Goal: Task Accomplishment & Management: Manage account settings

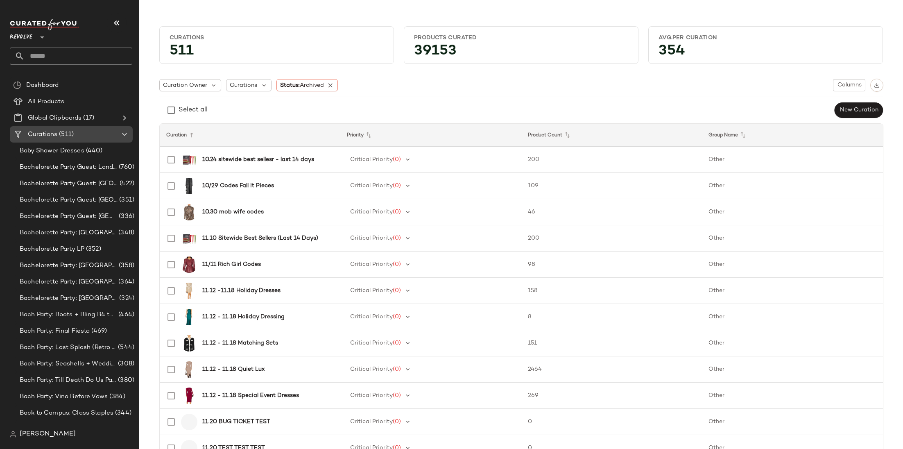
click at [61, 132] on span "(511)" at bounding box center [65, 134] width 16 height 9
click at [63, 87] on div "Dashboard" at bounding box center [77, 85] width 106 height 9
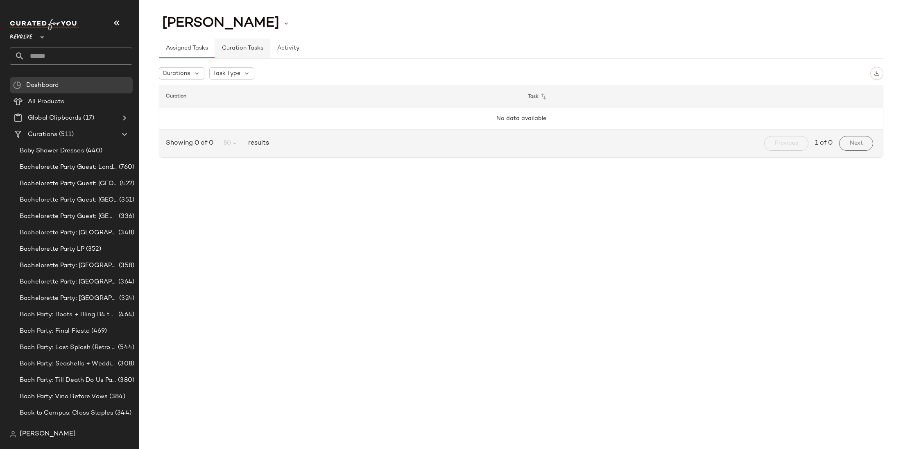
click at [231, 49] on span "Curation Tasks" at bounding box center [242, 48] width 42 height 7
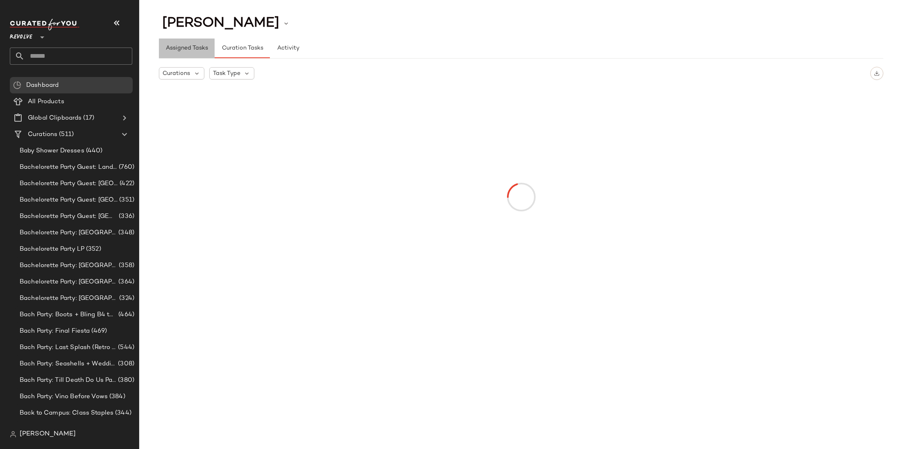
click at [200, 50] on span "Assigned Tasks" at bounding box center [186, 48] width 43 height 7
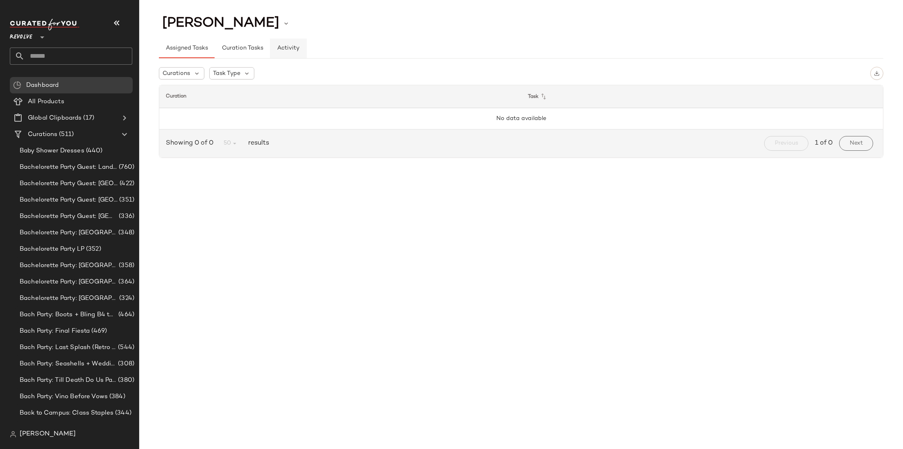
click at [291, 51] on span "Activity" at bounding box center [288, 48] width 23 height 7
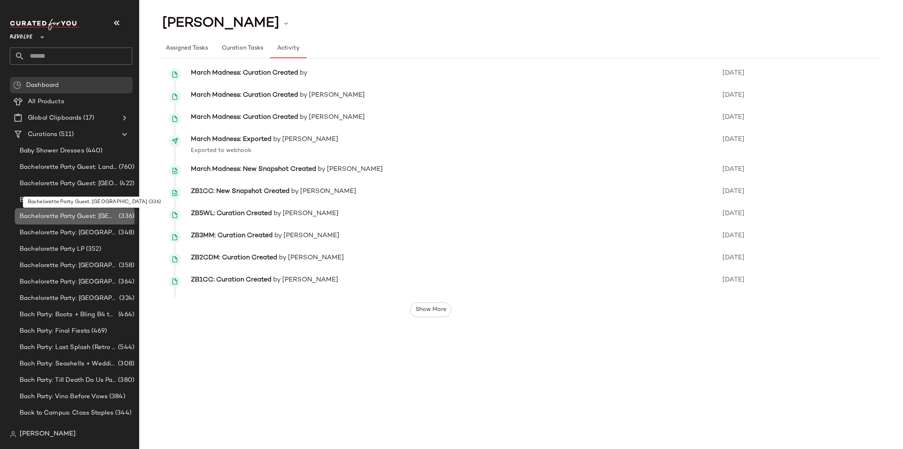
click at [88, 217] on span "Bachelorette Party Guest: [GEOGRAPHIC_DATA]" at bounding box center [68, 216] width 97 height 9
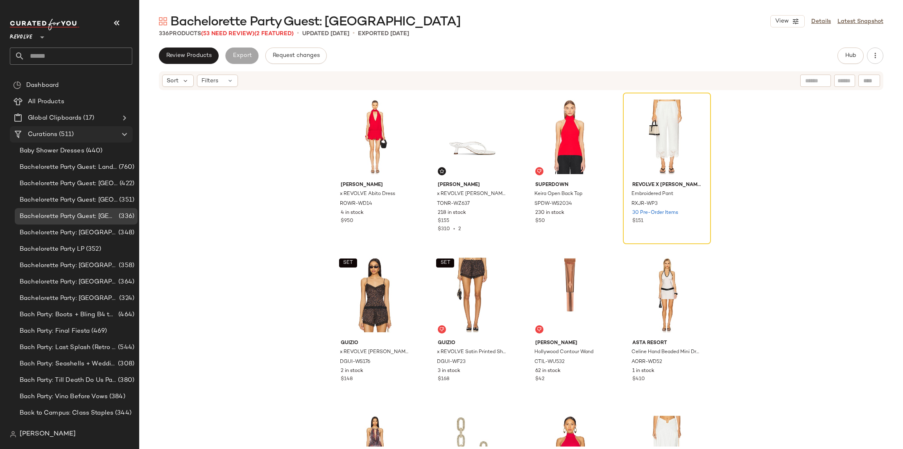
click at [77, 133] on div "Curations (511)" at bounding box center [71, 134] width 93 height 9
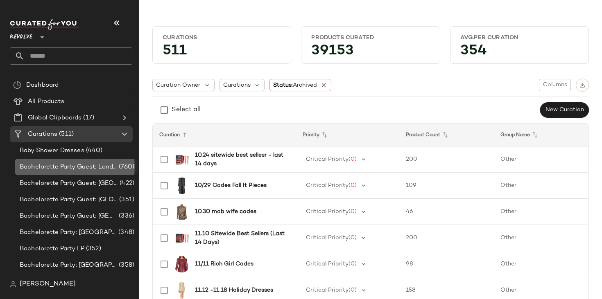
click at [42, 160] on div "Bachelorette Party Guest: Landing Page (760)" at bounding box center [76, 167] width 123 height 16
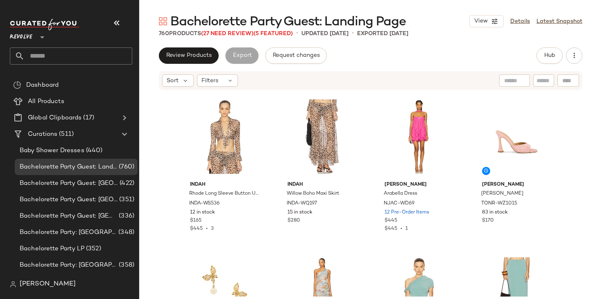
click at [450, 62] on div "Review Products Export Request changes Hub" at bounding box center [370, 55] width 423 height 16
click at [553, 57] on span "Hub" at bounding box center [549, 55] width 11 height 7
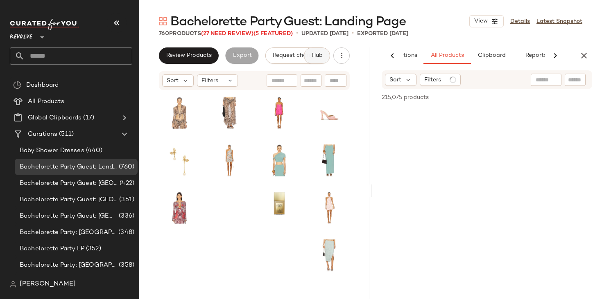
scroll to position [0, 52]
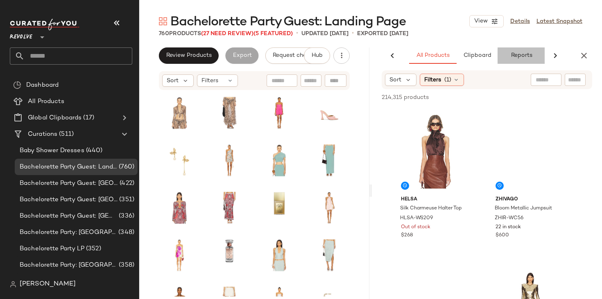
click at [540, 56] on button "Reports" at bounding box center [520, 55] width 47 height 16
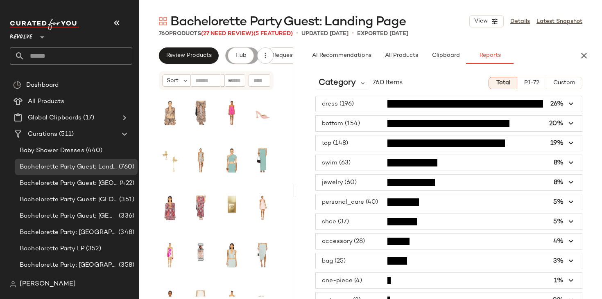
scroll to position [0, 0]
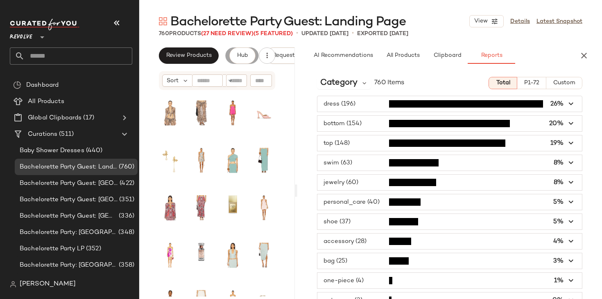
drag, startPoint x: 370, startPoint y: 109, endPoint x: 297, endPoint y: 131, distance: 75.9
click at [297, 131] on div "Bachelorette Party Guest: Landing Page View Details Latest Snapshot 760 Product…" at bounding box center [370, 156] width 463 height 286
click at [355, 188] on span "button" at bounding box center [450, 183] width 264 height 16
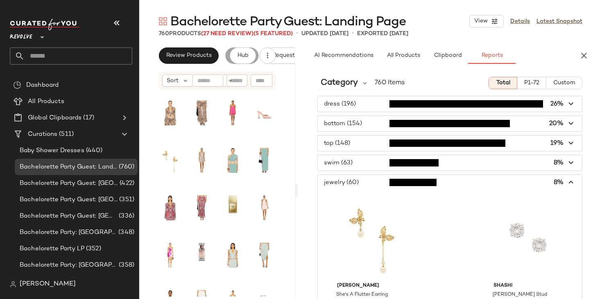
click at [355, 188] on span "button" at bounding box center [450, 183] width 264 height 16
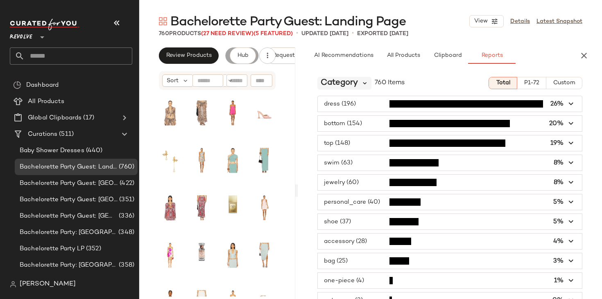
click at [363, 80] on icon at bounding box center [364, 82] width 7 height 7
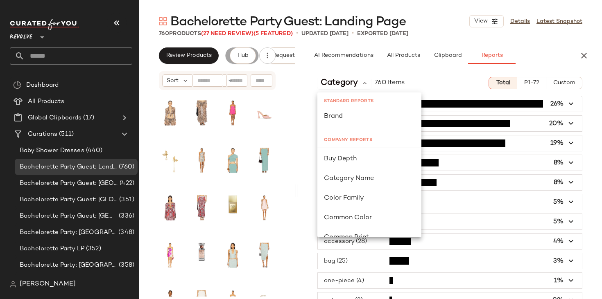
scroll to position [40, 0]
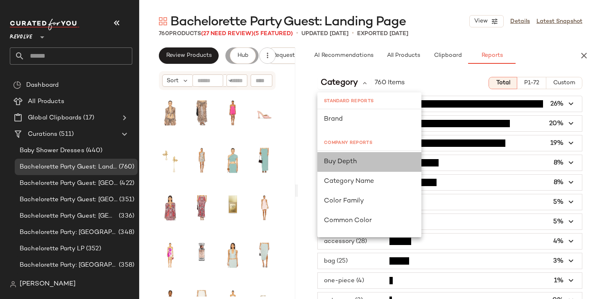
click at [360, 163] on div "Buy Depth" at bounding box center [369, 162] width 91 height 10
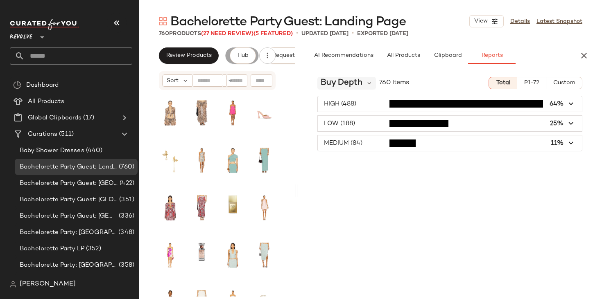
click at [357, 88] on span "Buy Depth" at bounding box center [342, 83] width 42 height 12
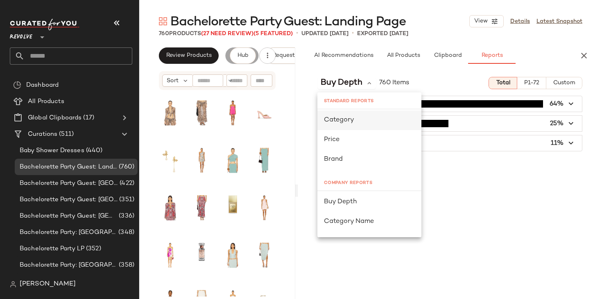
click at [349, 124] on div "Category" at bounding box center [369, 120] width 91 height 10
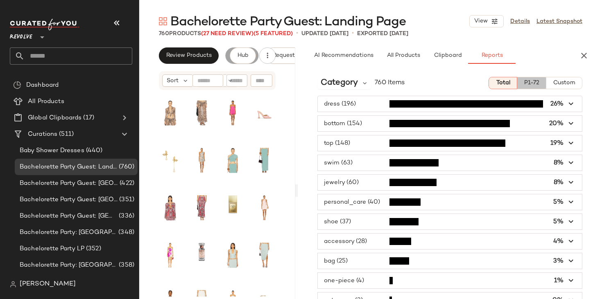
click at [537, 87] on button "P1-72" at bounding box center [531, 83] width 29 height 12
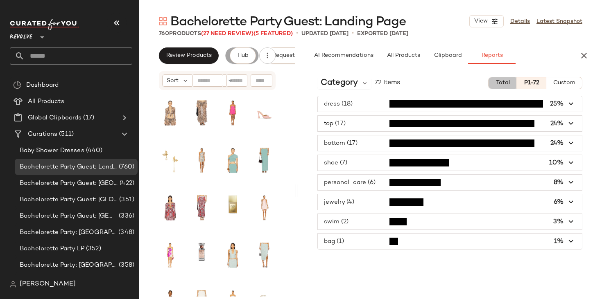
click at [509, 86] on span "Total" at bounding box center [502, 83] width 14 height 7
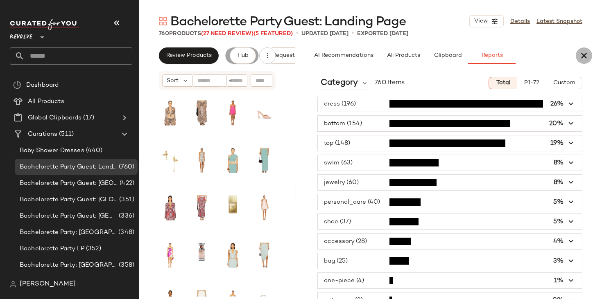
click at [584, 54] on icon "button" at bounding box center [584, 56] width 10 height 10
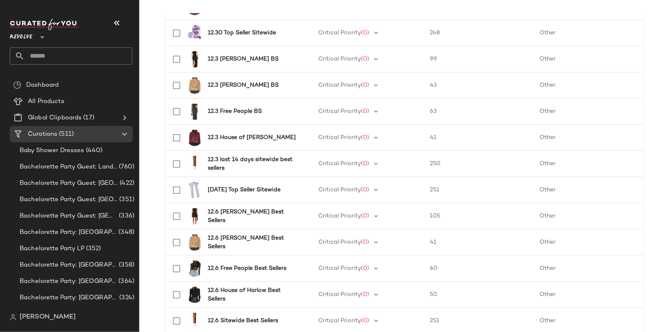
scroll to position [1171, 0]
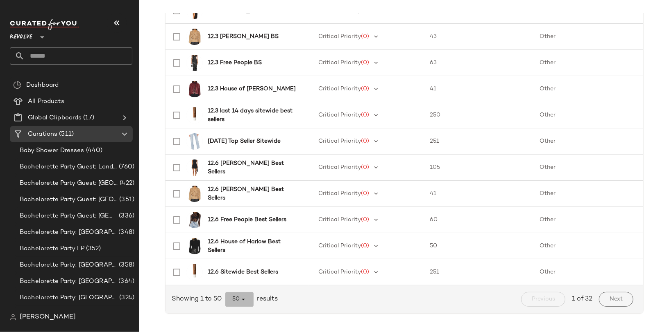
click at [247, 299] on button "50" at bounding box center [239, 299] width 28 height 15
click at [239, 279] on div "All" at bounding box center [237, 278] width 16 height 10
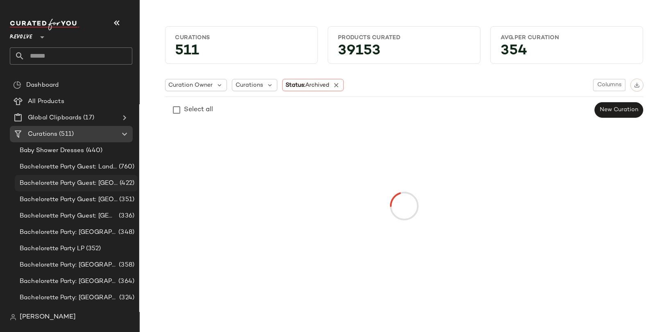
click at [77, 186] on span "Bachelorette Party Guest: [GEOGRAPHIC_DATA]" at bounding box center [69, 183] width 98 height 9
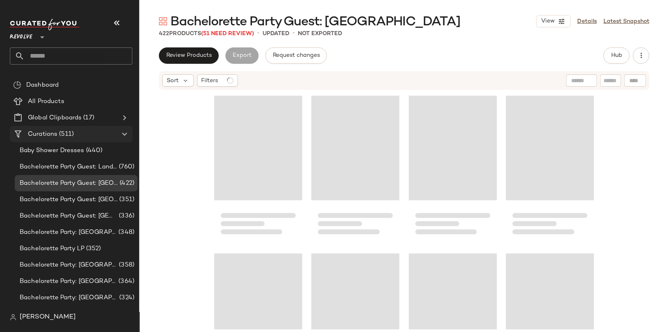
click at [82, 135] on div "Curations (511)" at bounding box center [71, 134] width 93 height 9
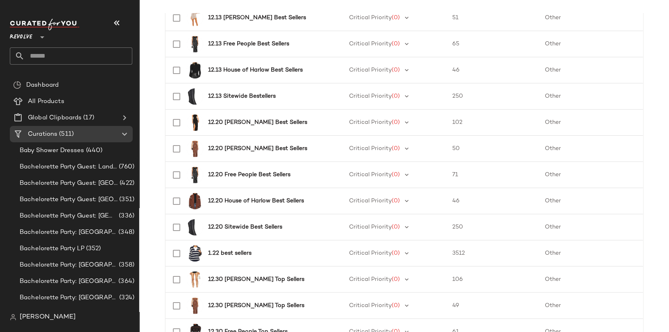
scroll to position [371, 0]
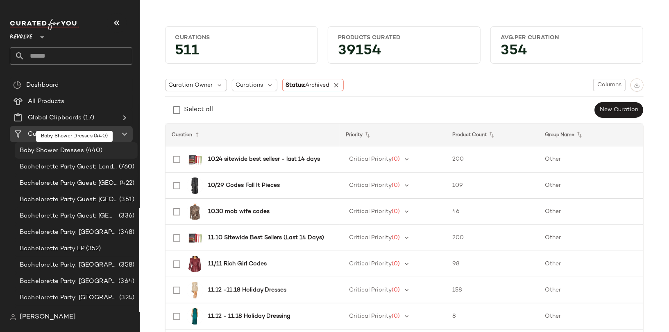
click at [79, 150] on span "Baby Shower Dresses" at bounding box center [52, 150] width 65 height 9
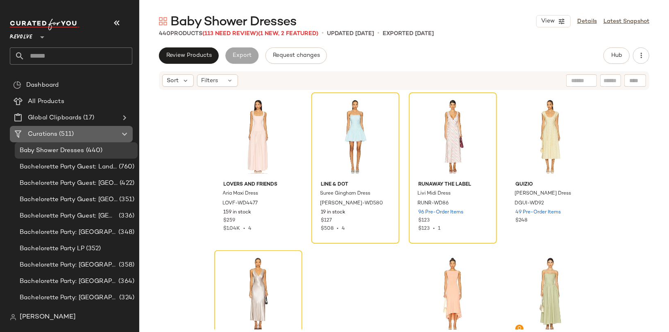
click at [84, 135] on div "Curations (511)" at bounding box center [71, 134] width 93 height 9
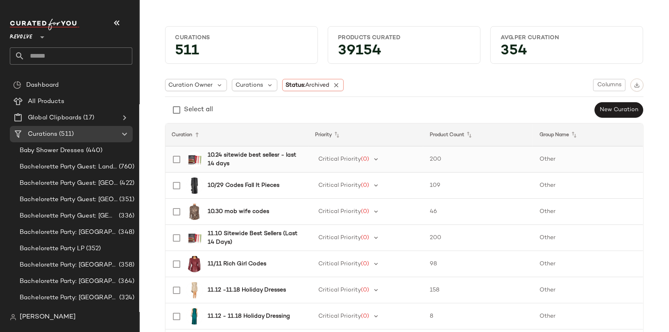
click at [255, 156] on b "10.24 sitewide best sellesr - last 14 days" at bounding box center [253, 159] width 91 height 17
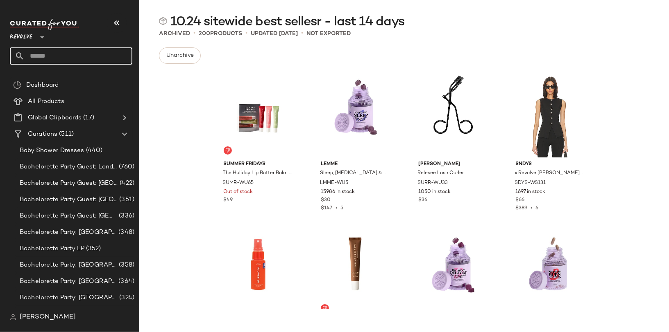
click at [66, 55] on input "text" at bounding box center [79, 55] width 108 height 17
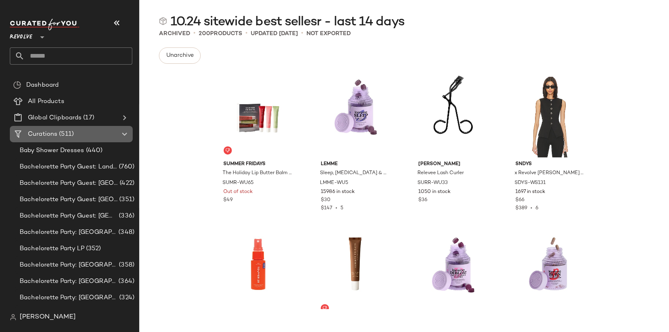
click at [47, 135] on span "Curations" at bounding box center [42, 134] width 29 height 9
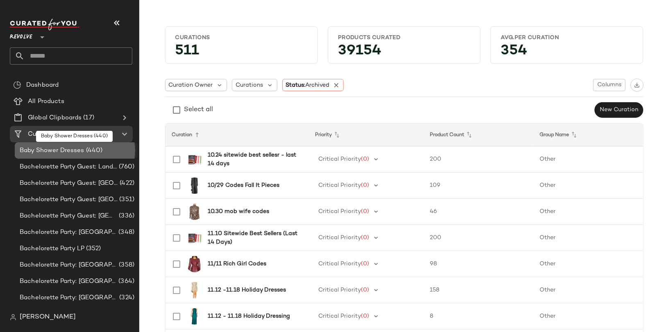
click at [45, 154] on span "Baby Shower Dresses" at bounding box center [52, 150] width 65 height 9
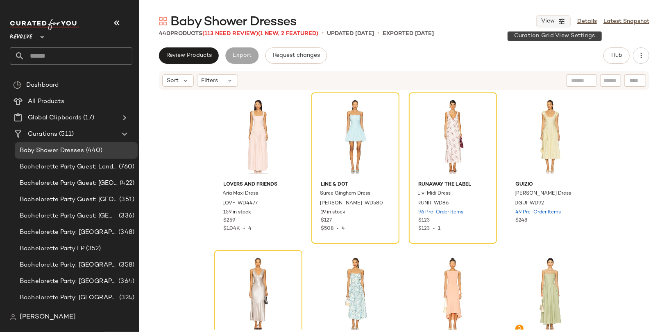
click at [566, 24] on button "View" at bounding box center [553, 21] width 34 height 12
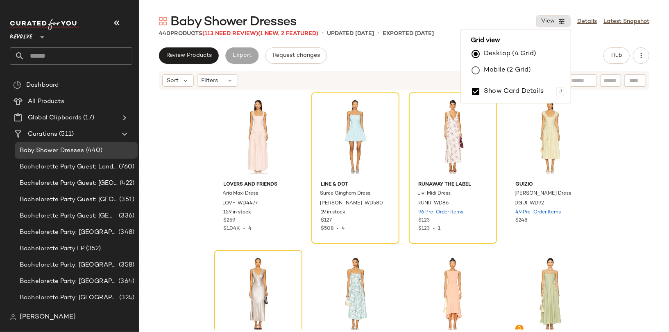
click at [509, 71] on label "Mobile (2 Grid)" at bounding box center [507, 70] width 47 height 16
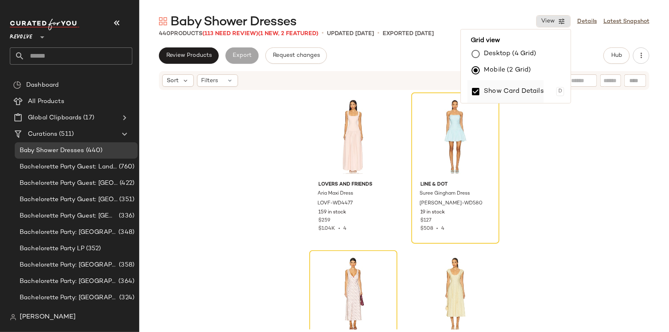
click at [509, 88] on label "Show Card Details" at bounding box center [514, 91] width 60 height 23
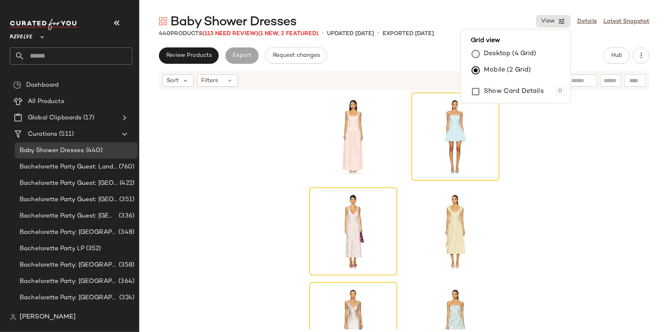
click at [573, 161] on div at bounding box center [403, 210] width 529 height 239
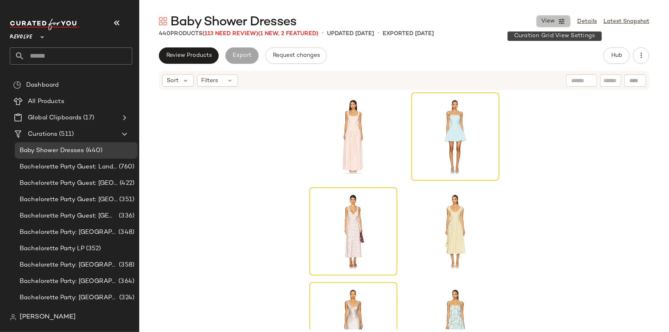
click at [547, 23] on span "View" at bounding box center [547, 21] width 14 height 7
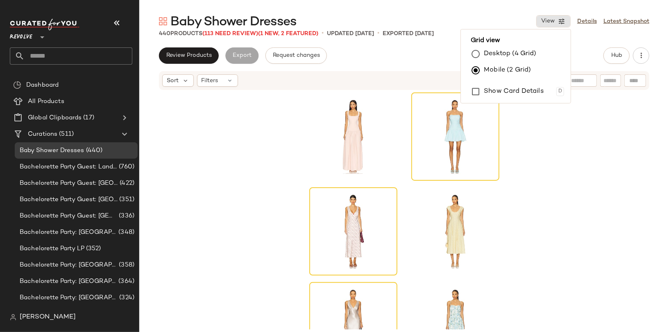
click at [511, 52] on label "Desktop (4 Grid)" at bounding box center [510, 54] width 52 height 16
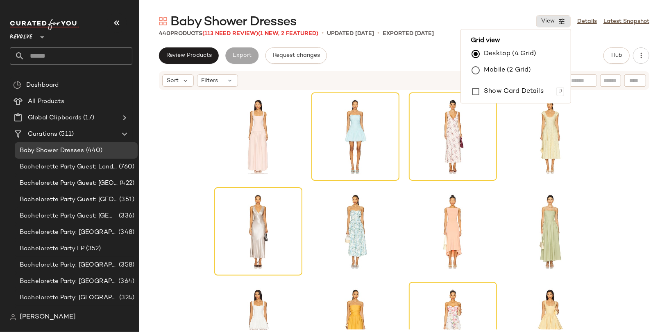
click at [446, 68] on div "Review Products Export Request changes Hub Sort Filters" at bounding box center [403, 206] width 529 height 319
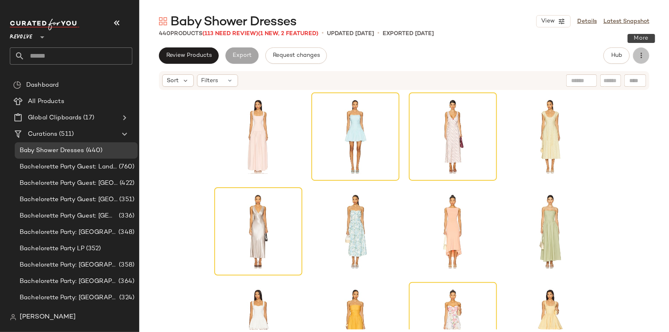
click at [601, 62] on button "button" at bounding box center [641, 55] width 16 height 16
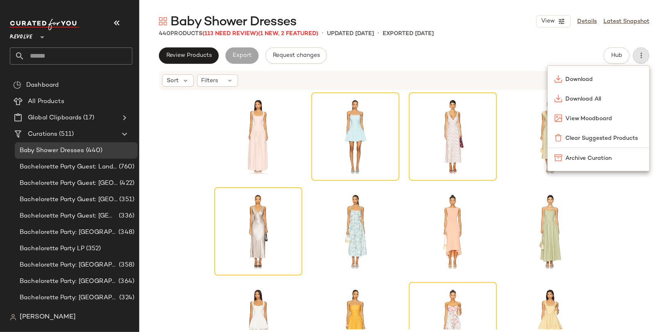
click at [484, 72] on div "Sort Filters" at bounding box center [404, 80] width 490 height 19
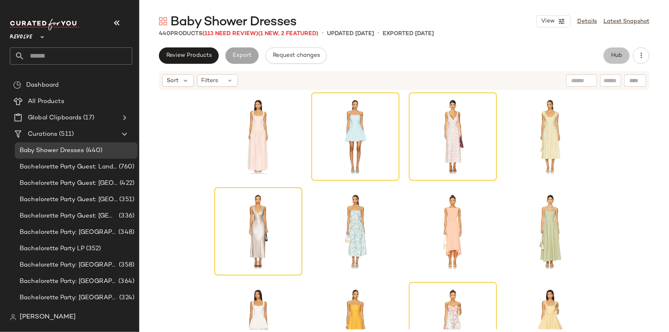
click at [601, 60] on button "Hub" at bounding box center [616, 55] width 26 height 16
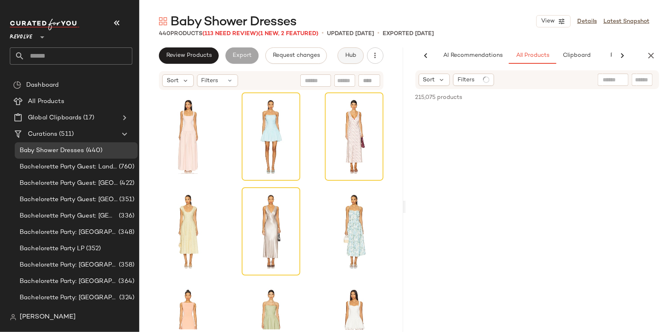
scroll to position [0, 33]
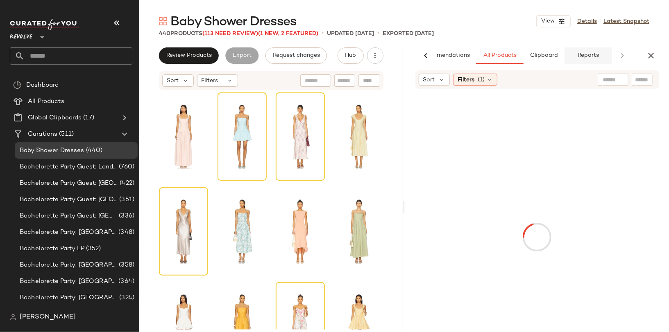
click at [589, 56] on span "Reports" at bounding box center [588, 55] width 22 height 7
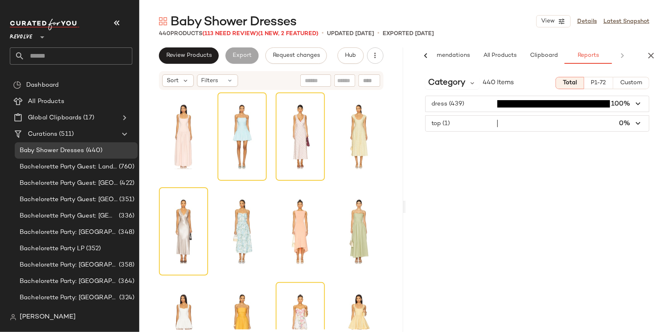
click at [601, 84] on span "P1-72" at bounding box center [598, 83] width 16 height 7
click at [601, 90] on div "Category 72 Items Total P1-72 Custom dress (72) 100%" at bounding box center [537, 218] width 264 height 296
click at [601, 82] on span "Custom" at bounding box center [630, 83] width 23 height 7
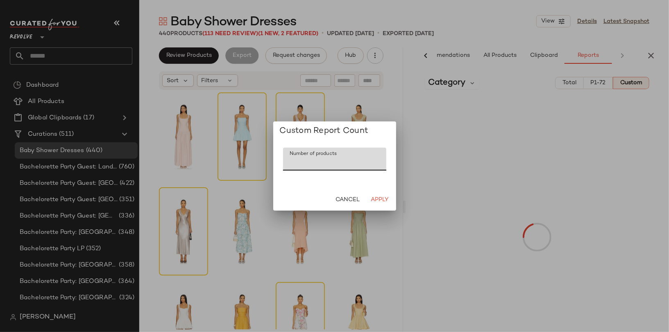
click at [311, 169] on input "***" at bounding box center [334, 159] width 103 height 23
click at [313, 159] on input "***" at bounding box center [334, 159] width 103 height 23
type input "**"
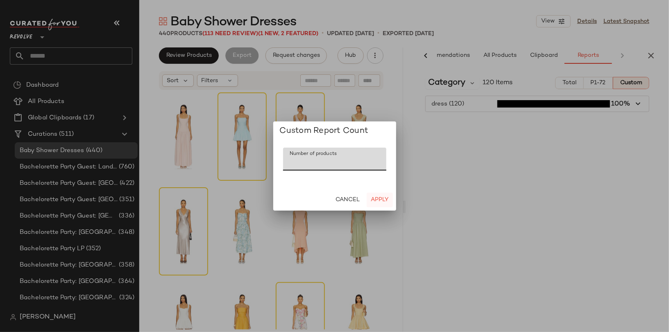
click at [374, 201] on span "Apply" at bounding box center [379, 200] width 18 height 7
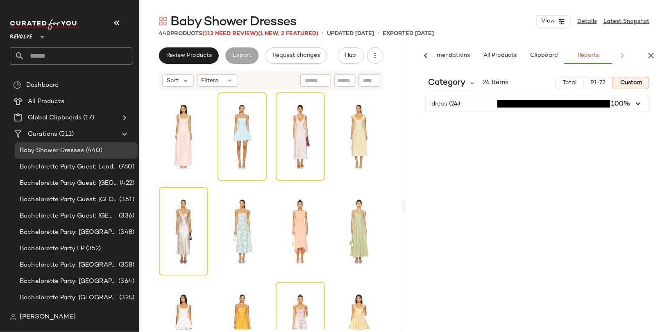
click at [576, 86] on span "Total" at bounding box center [569, 83] width 14 height 7
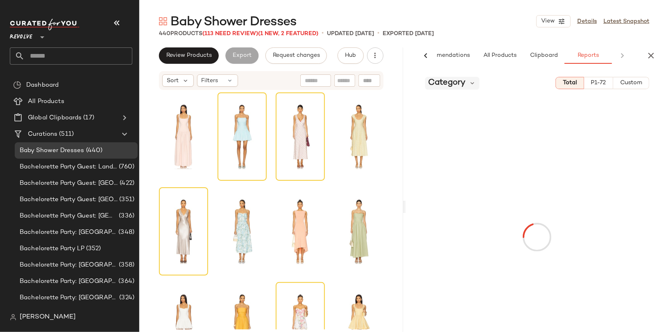
click at [457, 81] on span "Category" at bounding box center [446, 83] width 37 height 12
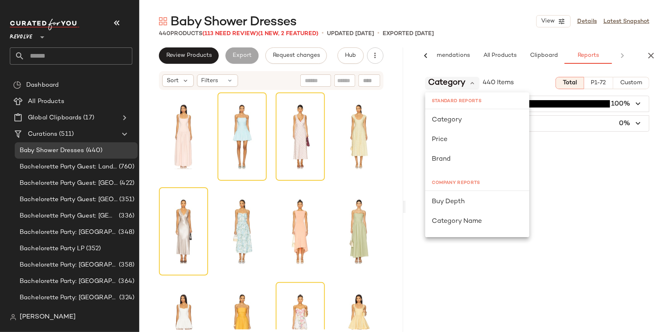
click at [448, 84] on span "Category" at bounding box center [446, 83] width 37 height 12
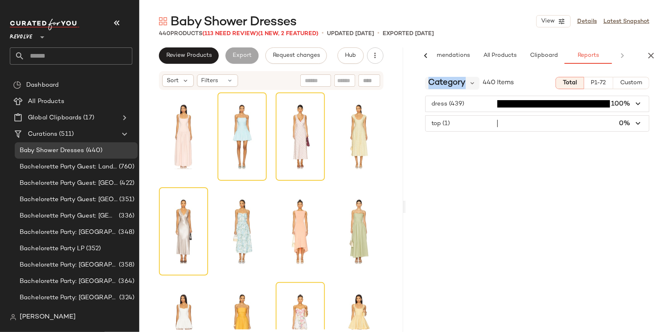
click at [448, 84] on span "Category" at bounding box center [446, 83] width 37 height 12
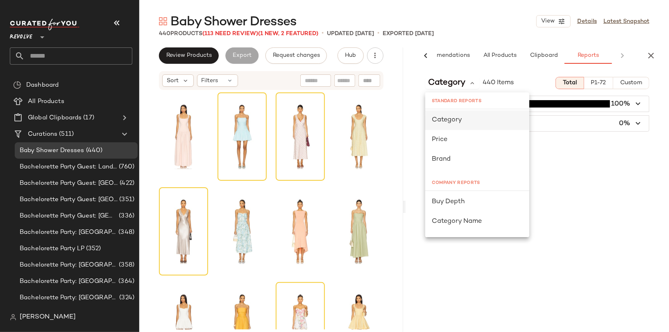
click at [448, 123] on div "Category" at bounding box center [477, 120] width 91 height 10
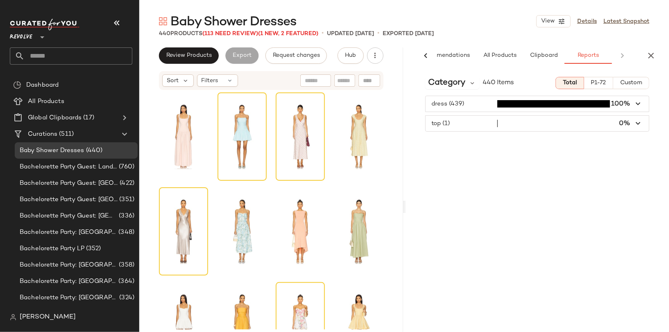
click at [466, 106] on span "button" at bounding box center [537, 104] width 224 height 16
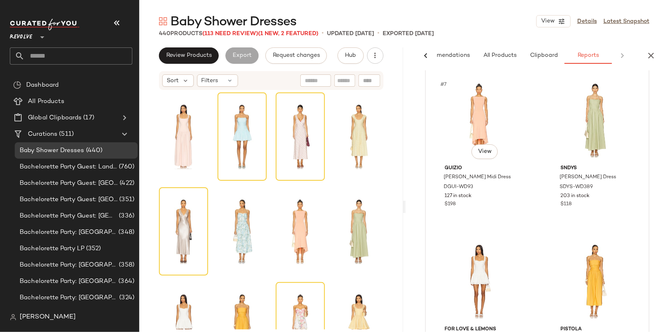
scroll to position [0, 0]
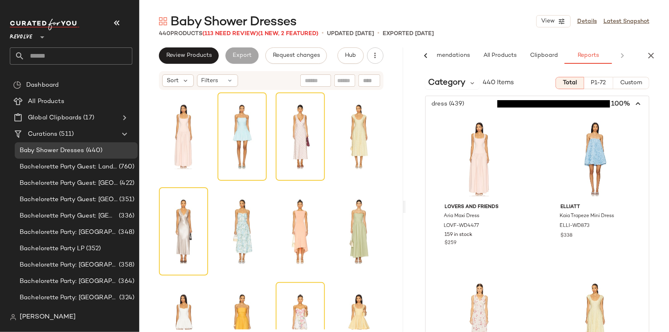
click at [601, 106] on icon "button" at bounding box center [637, 103] width 9 height 9
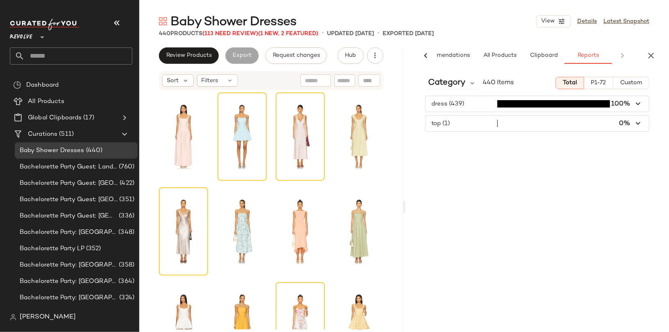
click at [601, 122] on span "button" at bounding box center [537, 124] width 224 height 16
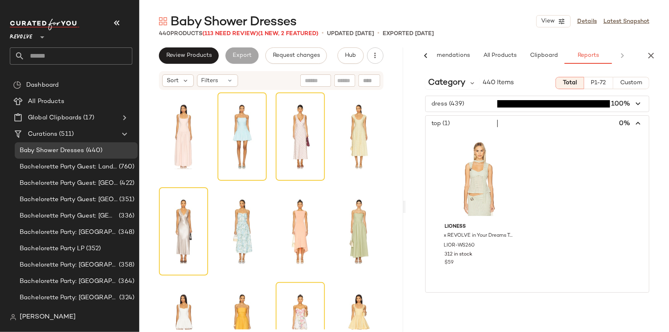
click at [601, 122] on span "button" at bounding box center [537, 124] width 224 height 16
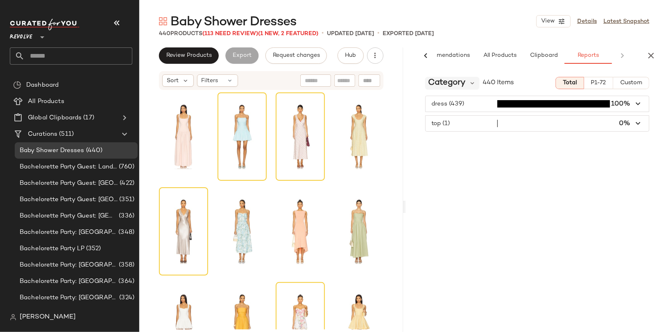
click at [452, 81] on span "Category" at bounding box center [446, 83] width 37 height 12
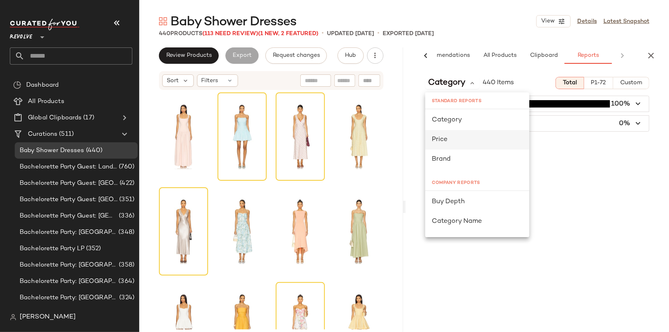
click at [454, 139] on div "Price" at bounding box center [477, 140] width 91 height 10
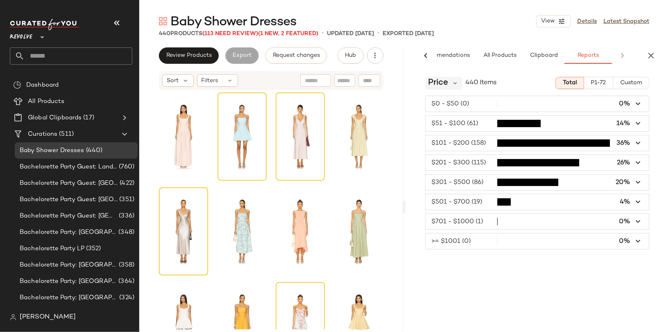
click at [450, 83] on div "Price" at bounding box center [443, 83] width 37 height 12
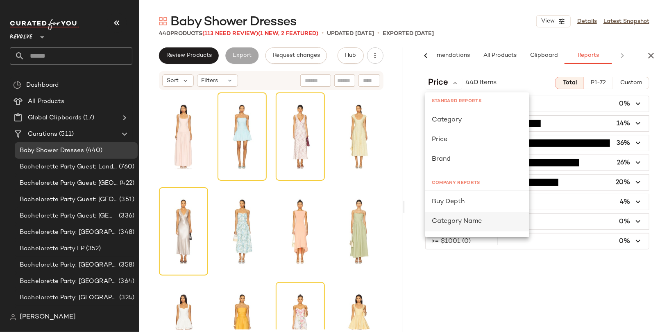
scroll to position [60, 0]
drag, startPoint x: 432, startPoint y: 124, endPoint x: 492, endPoint y: 124, distance: 60.2
click at [492, 124] on div "COMPANY REPORTS" at bounding box center [477, 123] width 104 height 15
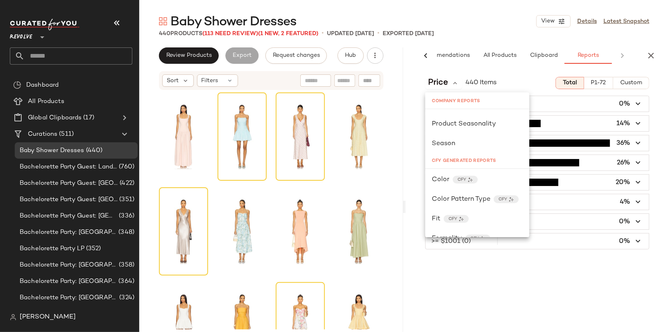
scroll to position [0, 0]
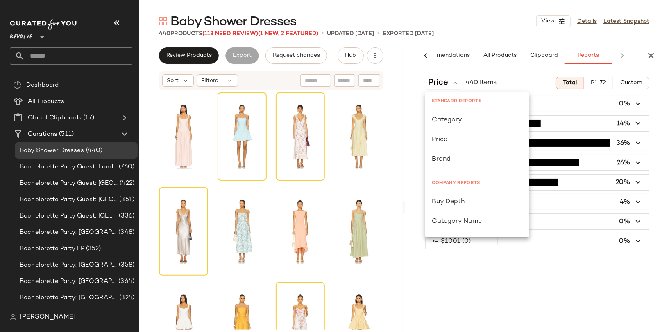
click at [485, 27] on div "Baby Shower Dresses View Details Latest Snapshot" at bounding box center [403, 21] width 529 height 16
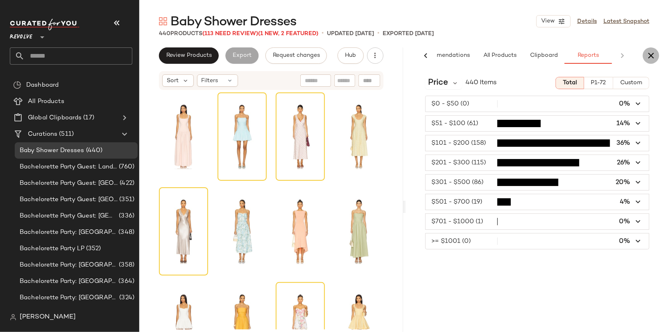
click at [601, 54] on button "button" at bounding box center [650, 55] width 16 height 16
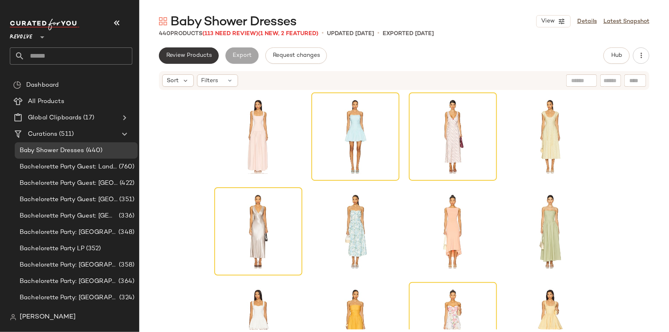
click at [189, 60] on button "Review Products" at bounding box center [189, 55] width 60 height 16
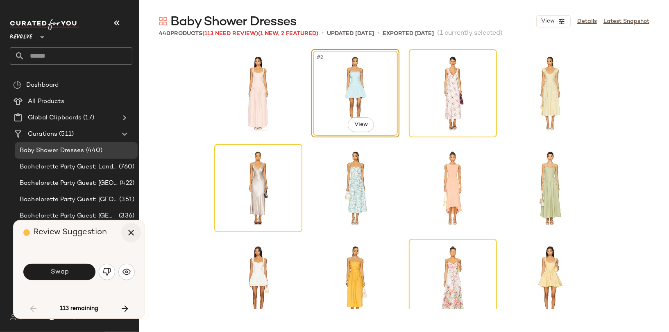
click at [131, 231] on icon "button" at bounding box center [131, 233] width 10 height 10
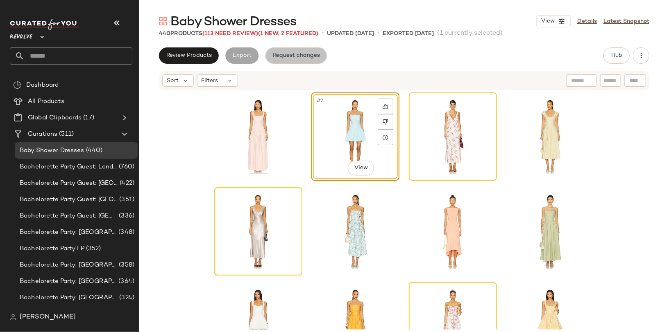
click at [292, 54] on span "Request changes" at bounding box center [295, 55] width 47 height 7
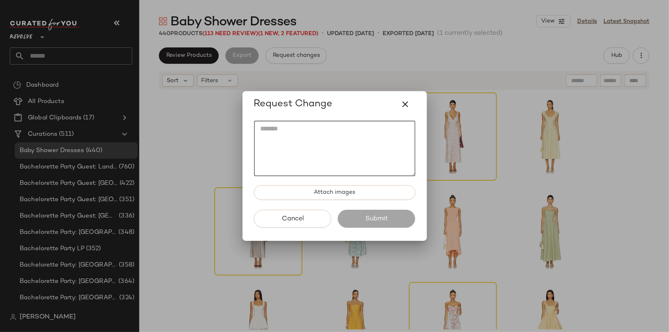
click at [280, 171] on textarea at bounding box center [334, 149] width 161 height 56
click at [371, 56] on div at bounding box center [334, 166] width 669 height 332
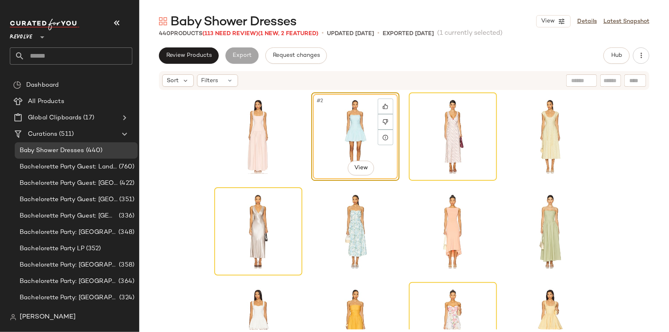
click at [314, 45] on div "Baby Shower Dresses View Details Latest Snapshot 440 Products (113 Need Review)…" at bounding box center [403, 172] width 529 height 319
click at [314, 54] on span "Request changes" at bounding box center [295, 55] width 47 height 7
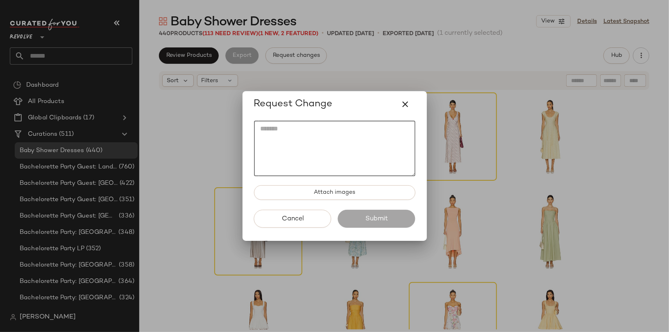
click at [293, 145] on textarea at bounding box center [334, 149] width 161 height 56
drag, startPoint x: 254, startPoint y: 104, endPoint x: 337, endPoint y: 99, distance: 82.5
click at [337, 99] on div "Request Change" at bounding box center [334, 105] width 161 height 20
click at [323, 137] on textarea at bounding box center [334, 149] width 161 height 56
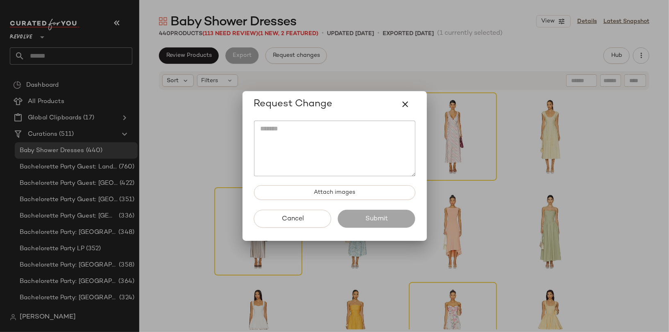
drag, startPoint x: 350, startPoint y: 109, endPoint x: 246, endPoint y: 115, distance: 103.3
click at [246, 115] on div "Request Change Attach images Cancel Submit" at bounding box center [334, 166] width 184 height 150
click at [323, 105] on span "Request Change" at bounding box center [293, 104] width 79 height 13
click at [334, 147] on textarea at bounding box center [334, 149] width 161 height 56
click at [316, 105] on span "Request Change" at bounding box center [293, 104] width 79 height 13
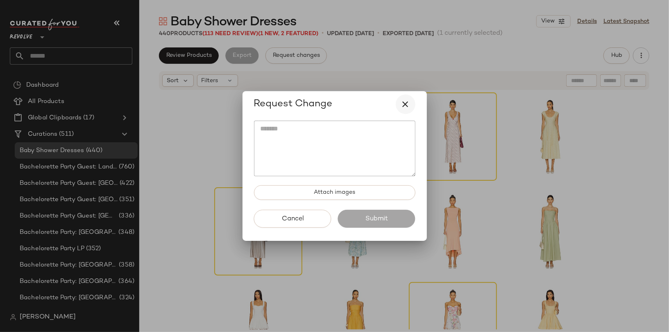
click at [404, 104] on icon "button" at bounding box center [405, 104] width 10 height 10
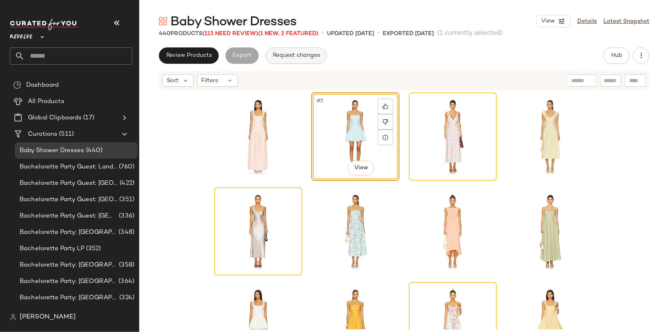
click at [298, 56] on span "Request changes" at bounding box center [295, 55] width 47 height 7
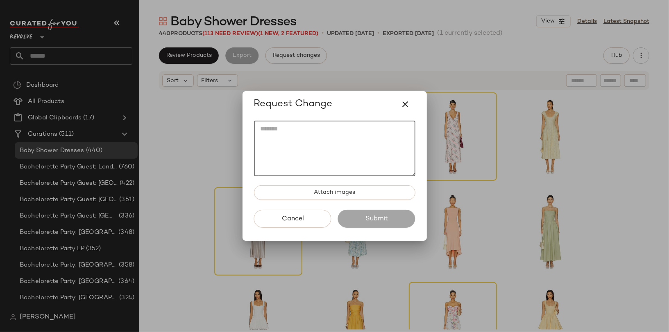
click at [364, 163] on textarea at bounding box center [334, 149] width 161 height 56
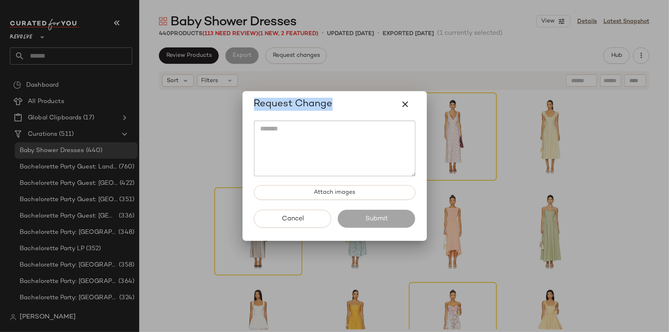
drag, startPoint x: 364, startPoint y: 104, endPoint x: 324, endPoint y: 127, distance: 46.6
click at [231, 102] on div "Request Change Attach images Cancel Submit" at bounding box center [334, 166] width 669 height 332
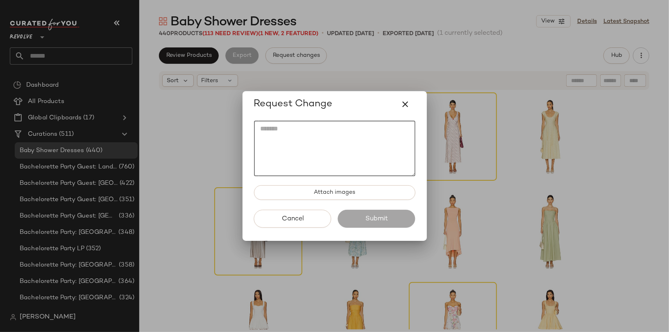
click at [339, 137] on textarea at bounding box center [334, 149] width 161 height 56
click at [407, 102] on icon "button" at bounding box center [405, 104] width 10 height 10
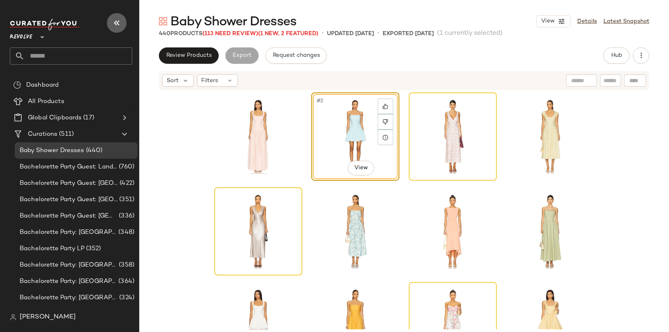
click at [117, 24] on icon "button" at bounding box center [117, 23] width 10 height 10
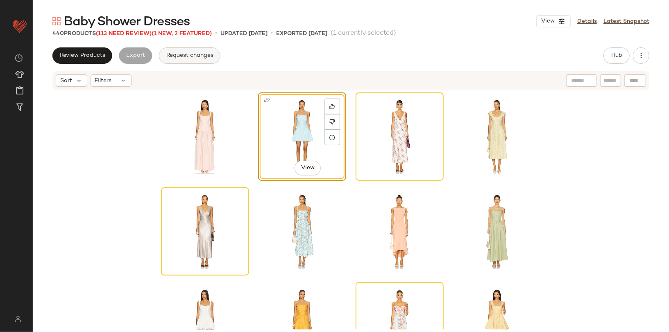
click at [199, 50] on button "Request changes" at bounding box center [189, 55] width 61 height 16
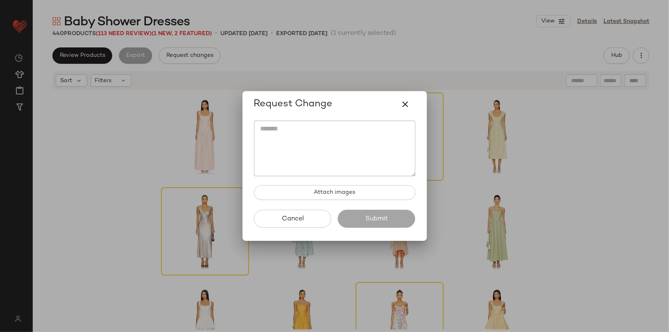
click at [280, 128] on textarea at bounding box center [334, 149] width 161 height 56
click at [294, 160] on textarea at bounding box center [334, 149] width 161 height 56
click at [413, 110] on div "Request Change" at bounding box center [334, 105] width 161 height 20
click at [407, 108] on icon "button" at bounding box center [405, 104] width 10 height 10
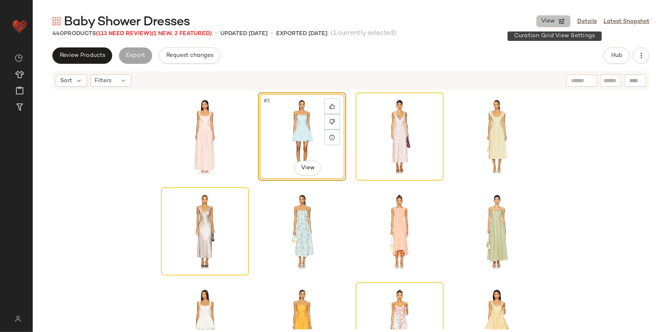
click at [562, 24] on icon "button" at bounding box center [561, 21] width 7 height 7
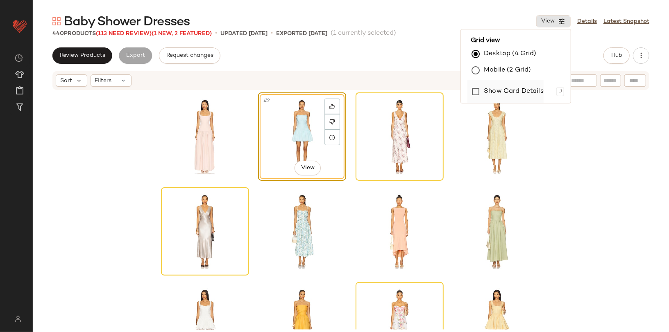
click at [532, 93] on label "Show Card Details" at bounding box center [514, 91] width 60 height 23
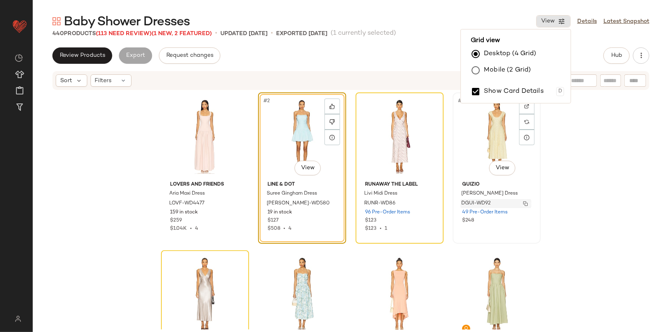
click at [524, 202] on img "button" at bounding box center [525, 203] width 5 height 5
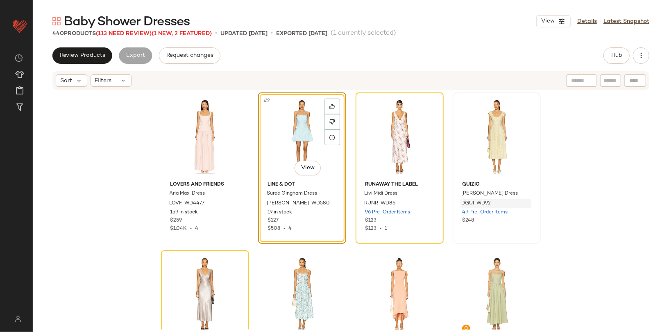
click at [135, 132] on div "Lovers and Friends Aria Maxi Dress LOVF-WD4477 159 in stock $259 $1.04K • 4 #2 …" at bounding box center [351, 210] width 636 height 239
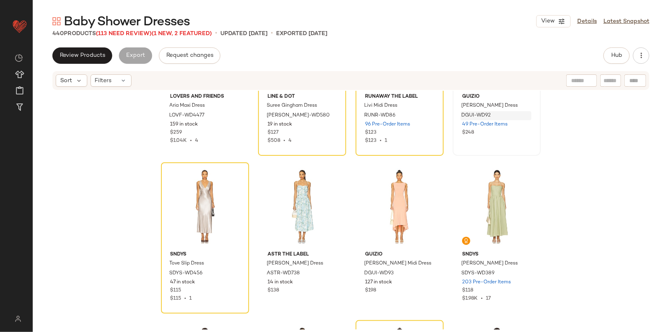
scroll to position [87, 0]
click at [110, 195] on div "Lovers and Friends Aria Maxi Dress LOVF-WD4477 159 in stock $259 $1.04K • 4 Lin…" at bounding box center [351, 210] width 636 height 239
click at [124, 198] on div "Lovers and Friends Aria Maxi Dress LOVF-WD4477 159 in stock $259 $1.04K • 4 Lin…" at bounding box center [351, 210] width 636 height 239
click at [231, 50] on div "Review Products Export Request changes Hub" at bounding box center [350, 55] width 596 height 16
click at [601, 53] on span "Hub" at bounding box center [615, 55] width 11 height 7
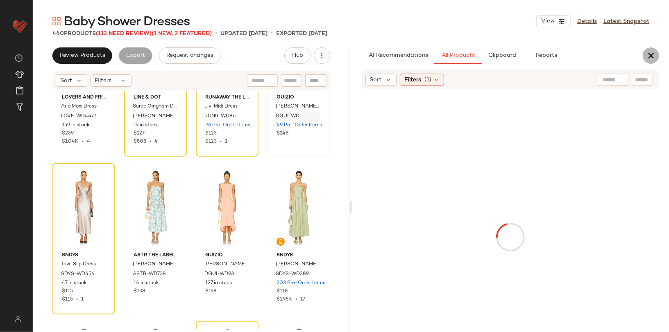
click at [601, 57] on icon "button" at bounding box center [651, 56] width 10 height 10
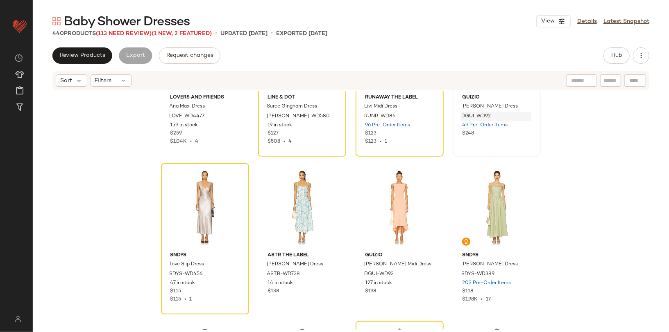
click at [497, 56] on div "Review Products Export Request changes Hub" at bounding box center [350, 55] width 596 height 16
click at [601, 57] on icon "button" at bounding box center [641, 56] width 8 height 8
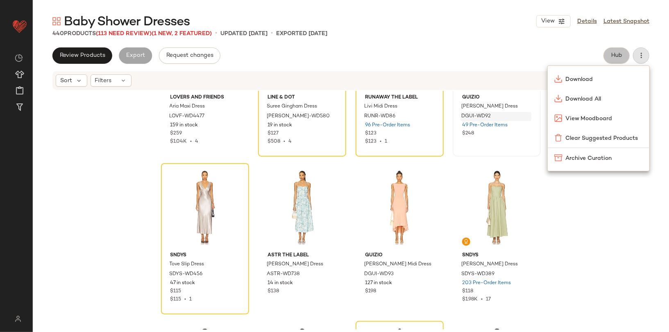
click at [601, 57] on button "Hub" at bounding box center [616, 55] width 26 height 16
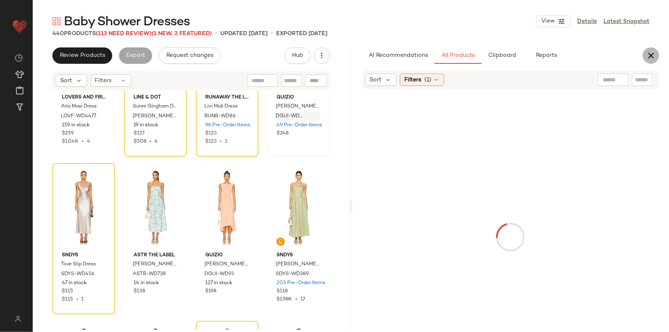
click at [601, 56] on icon "button" at bounding box center [651, 56] width 10 height 10
